Goal: Check status: Check status

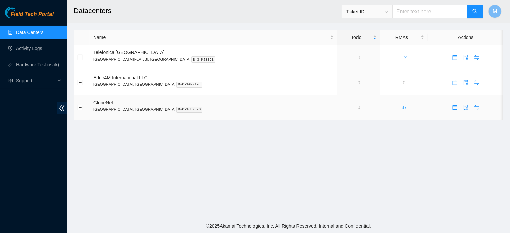
click at [402, 110] on link "37" at bounding box center [404, 107] width 5 height 5
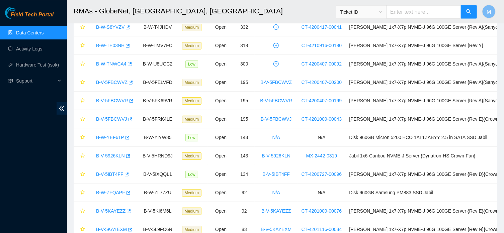
scroll to position [93, 0]
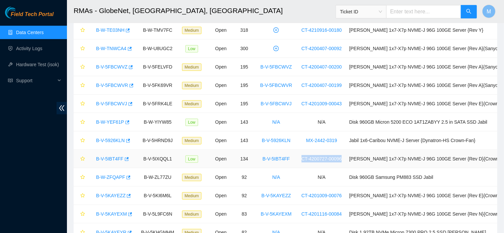
drag, startPoint x: 349, startPoint y: 160, endPoint x: 304, endPoint y: 161, distance: 45.2
click at [304, 161] on tr "B-V-5IBT4FF B-V-5IXQQL1 Low Open 134 B-V-5IBT4FF CT-4200727-00096 Ciara 1x7-X7p…" at bounding box center [294, 159] width 441 height 18
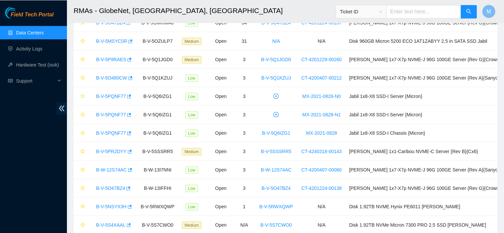
scroll to position [360, 0]
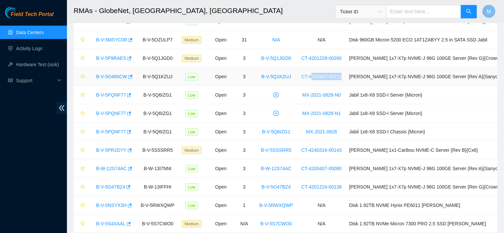
drag, startPoint x: 349, startPoint y: 76, endPoint x: 319, endPoint y: 77, distance: 30.5
drag, startPoint x: 345, startPoint y: 134, endPoint x: 318, endPoint y: 133, distance: 27.1
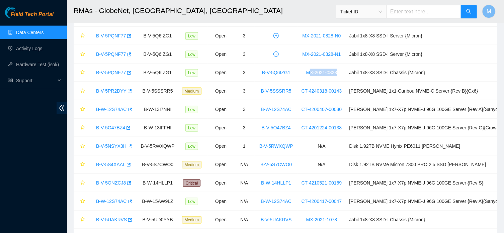
scroll to position [443, 0]
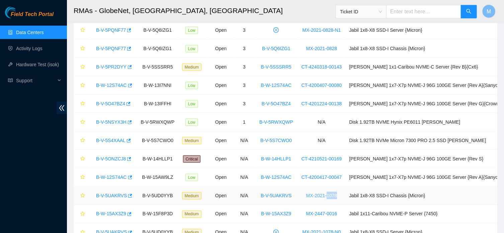
drag, startPoint x: 347, startPoint y: 196, endPoint x: 334, endPoint y: 197, distance: 13.4
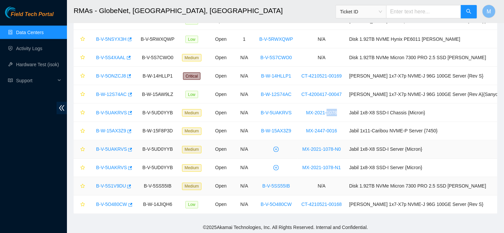
scroll to position [529, 0]
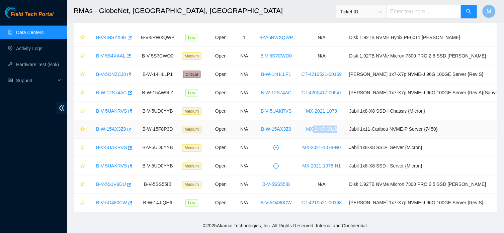
drag, startPoint x: 342, startPoint y: 130, endPoint x: 319, endPoint y: 129, distance: 22.8
